Goal: Task Accomplishment & Management: Complete application form

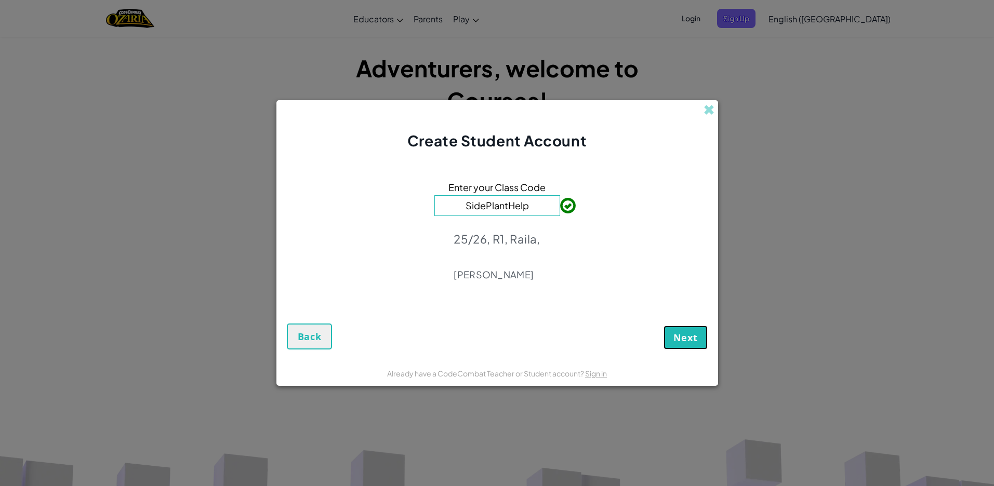
click at [686, 337] on span "Next" at bounding box center [685, 338] width 24 height 12
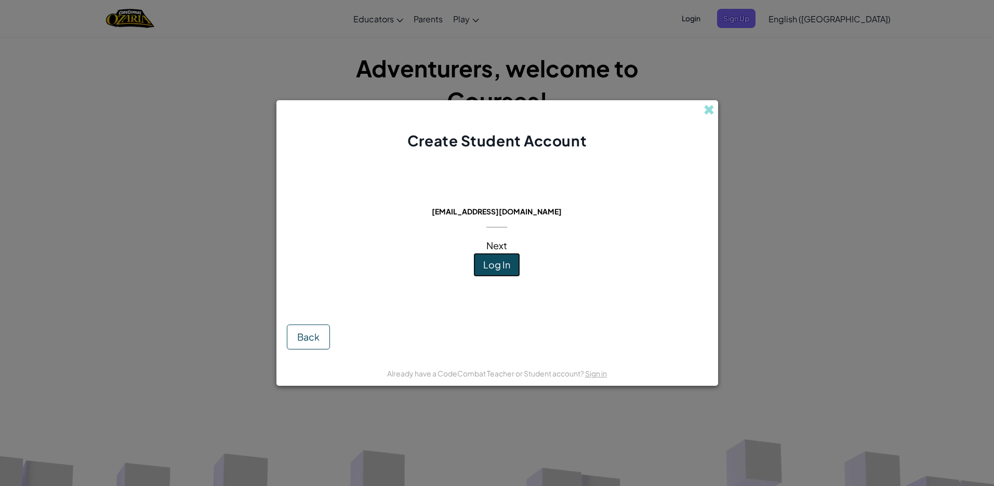
click at [486, 262] on span "Log In" at bounding box center [496, 265] width 27 height 12
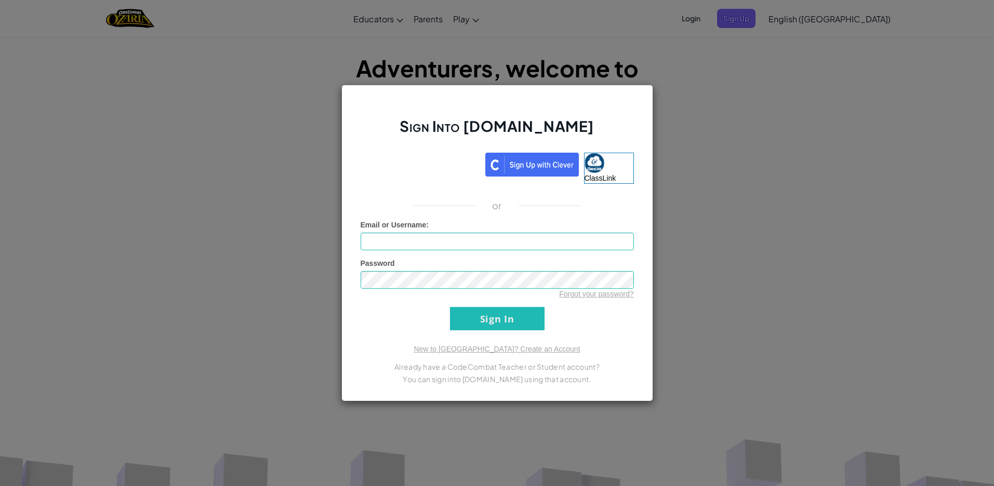
click at [442, 151] on div "Sign Into [DOMAIN_NAME] ClassLink or Unknown Error Email or Username : Password…" at bounding box center [497, 243] width 312 height 317
